Goal: Navigation & Orientation: Find specific page/section

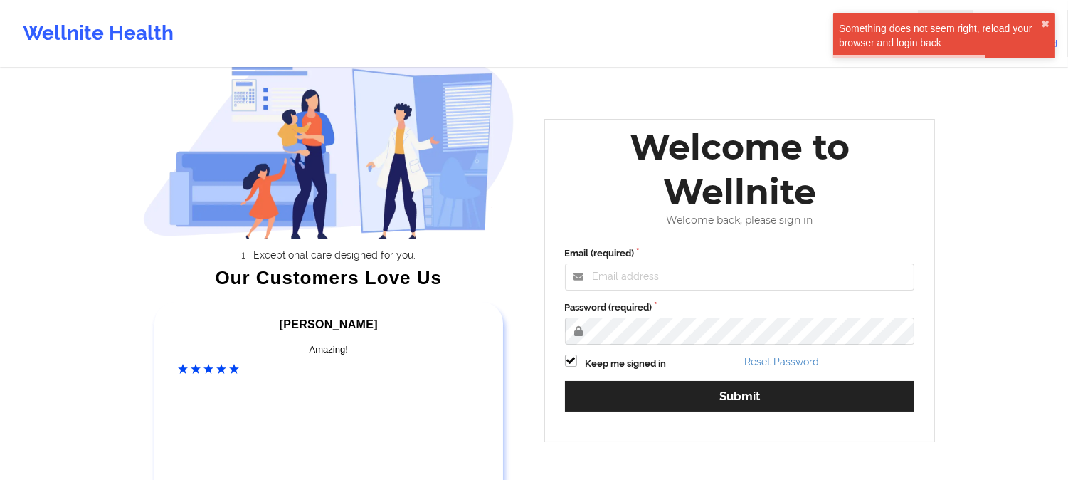
scroll to position [79, 0]
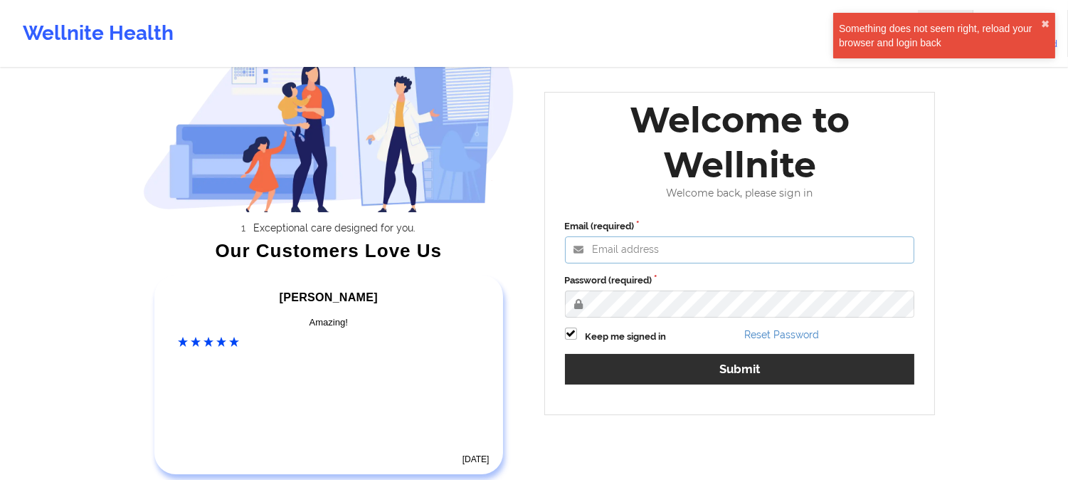
type input "[EMAIL_ADDRESS][DOMAIN_NAME]"
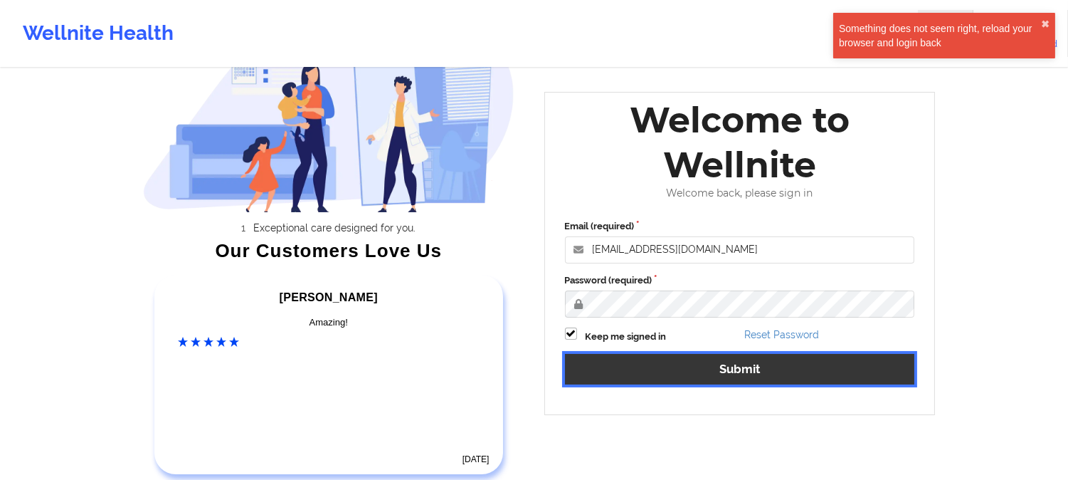
click at [745, 363] on button "Submit" at bounding box center [740, 369] width 350 height 31
